Goal: Task Accomplishment & Management: Manage account settings

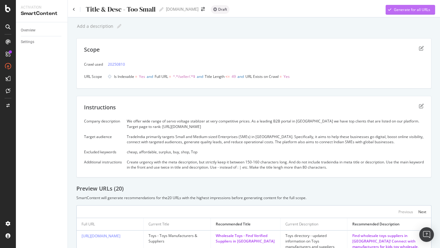
click at [402, 8] on div "Generate for all URLs" at bounding box center [412, 9] width 36 height 5
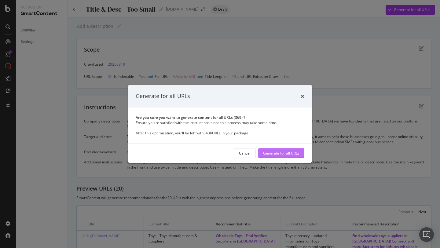
click at [291, 154] on div "Generate for all URLs" at bounding box center [281, 153] width 36 height 5
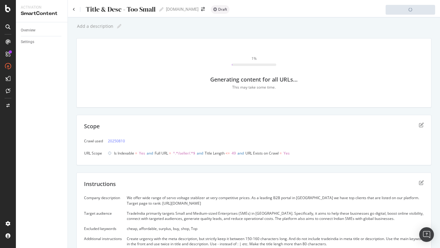
click at [305, 47] on div "1 % Generating content for all URLs... This may take some time." at bounding box center [254, 73] width 340 height 54
click at [292, 15] on div at bounding box center [254, 16] width 373 height 3
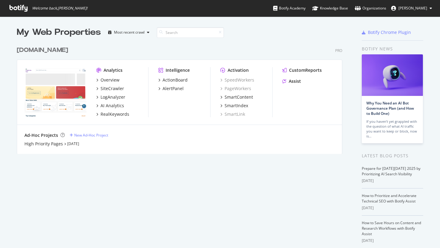
scroll to position [248, 440]
click at [103, 84] on div "Overview SiteCrawler LogAnalyzer AI Analytics RealKeywords" at bounding box center [122, 97] width 52 height 40
click at [104, 79] on div "Overview" at bounding box center [110, 80] width 19 height 6
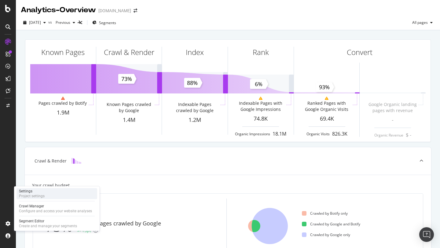
click at [37, 191] on div "Settings" at bounding box center [32, 191] width 26 height 5
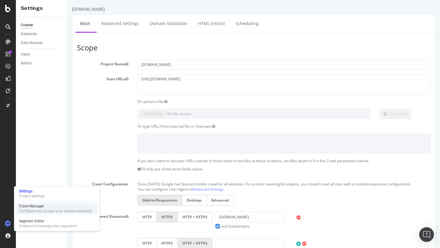
click at [36, 209] on div "Configure and access your website analyses" at bounding box center [55, 211] width 73 height 5
